Goal: Complete application form

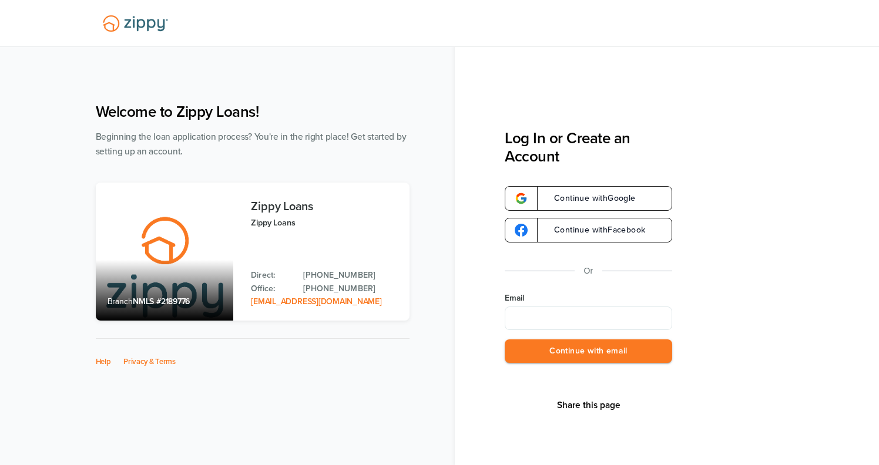
click at [542, 314] on input "Email" at bounding box center [588, 318] width 167 height 23
type input "**********"
click at [542, 351] on button "Continue with email" at bounding box center [588, 351] width 167 height 24
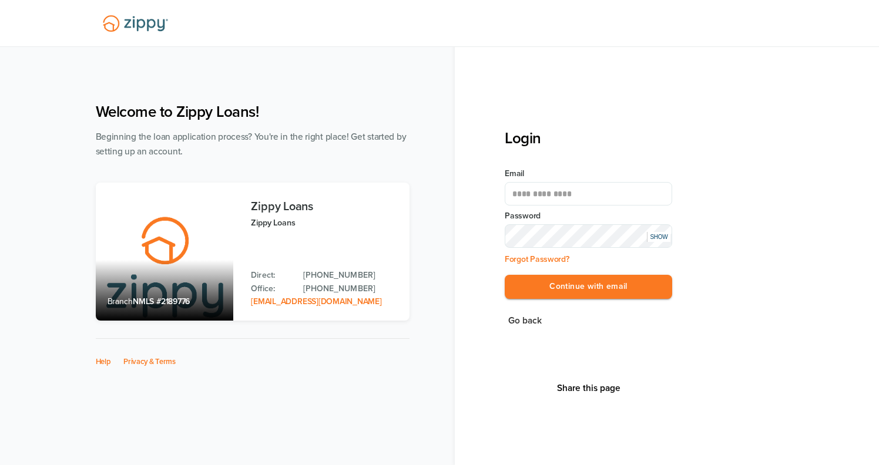
click at [505, 275] on button "Continue with email" at bounding box center [588, 287] width 167 height 24
